Goal: Task Accomplishment & Management: Manage account settings

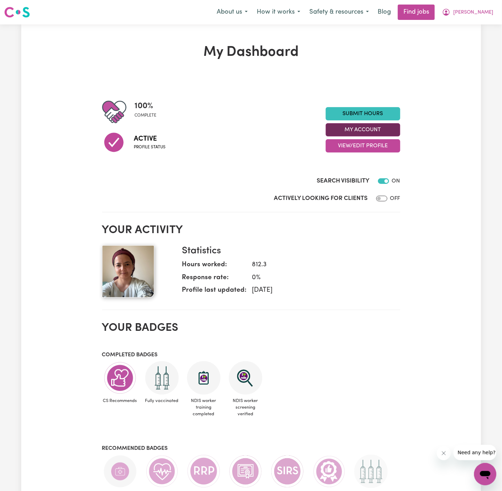
click at [372, 135] on button "My Account" at bounding box center [363, 129] width 75 height 13
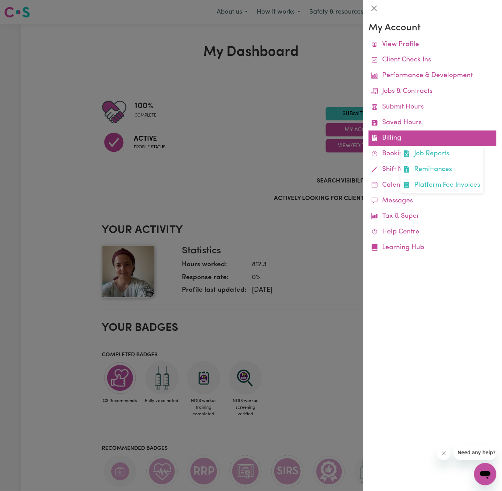
click at [392, 135] on link "Billing Job Reports Remittances Platform Fee Invoices" at bounding box center [433, 138] width 128 height 16
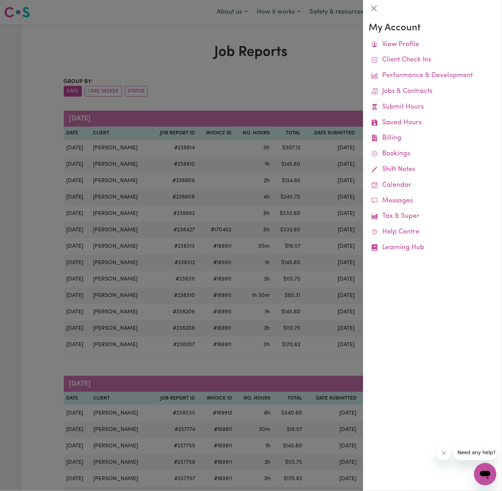
click at [254, 105] on div at bounding box center [251, 245] width 502 height 491
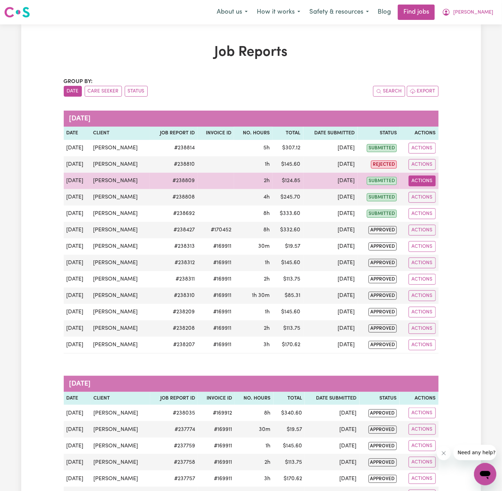
click at [430, 180] on button "Actions" at bounding box center [422, 180] width 27 height 11
click at [460, 192] on link "View Job Report" at bounding box center [439, 197] width 60 height 14
select select "pm"
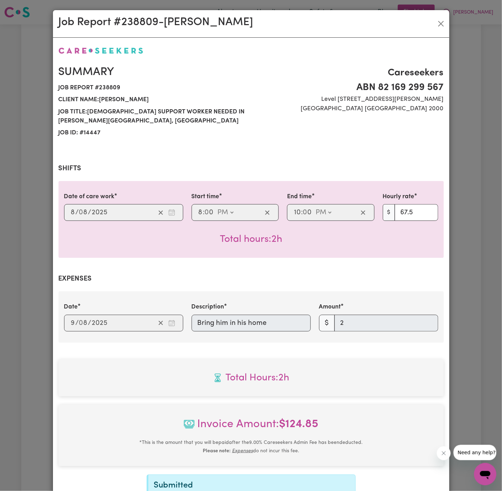
select select "67.5-EveningCare"
click at [441, 24] on button "Close" at bounding box center [441, 23] width 11 height 11
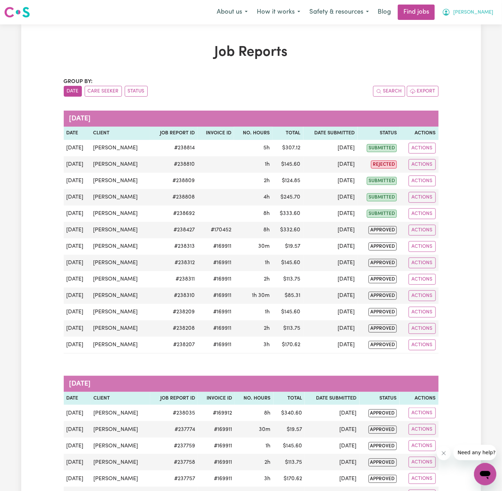
click at [482, 17] on button "[PERSON_NAME]" at bounding box center [468, 12] width 60 height 15
click at [482, 47] on link "Logout" at bounding box center [470, 53] width 55 height 13
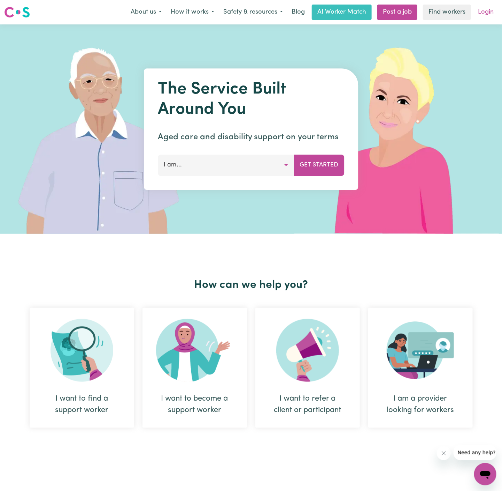
click at [484, 9] on link "Login" at bounding box center [486, 12] width 24 height 15
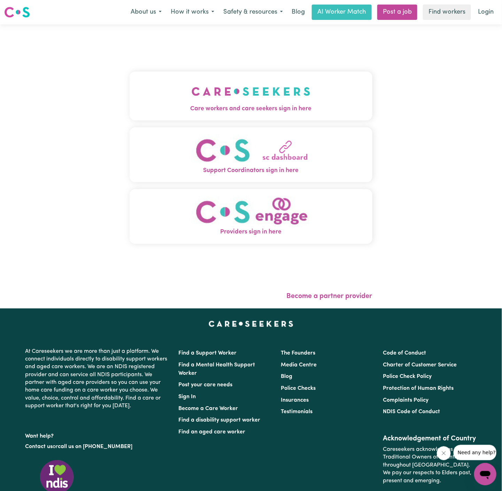
click at [246, 91] on img "Care workers and care seekers sign in here" at bounding box center [251, 91] width 119 height 26
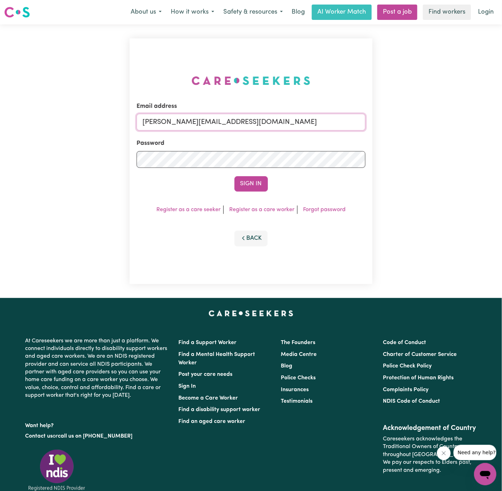
click at [253, 126] on input "[PERSON_NAME][EMAIL_ADDRESS][DOMAIN_NAME]" at bounding box center [251, 122] width 229 height 17
drag, startPoint x: 178, startPoint y: 120, endPoint x: 487, endPoint y: 123, distance: 309.3
click at [487, 123] on div "Email address [EMAIL_ADDRESS][DOMAIN_NAME] Password Sign In Register as a care …" at bounding box center [251, 160] width 502 height 273
type input "[EMAIL_ADDRESS][DOMAIN_NAME]"
click at [263, 179] on button "Sign In" at bounding box center [251, 183] width 33 height 15
